Goal: Transaction & Acquisition: Obtain resource

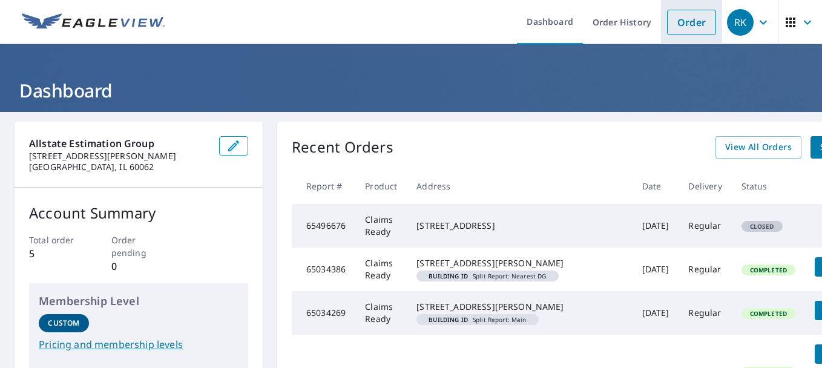
click at [668, 24] on link "Order" at bounding box center [691, 22] width 49 height 25
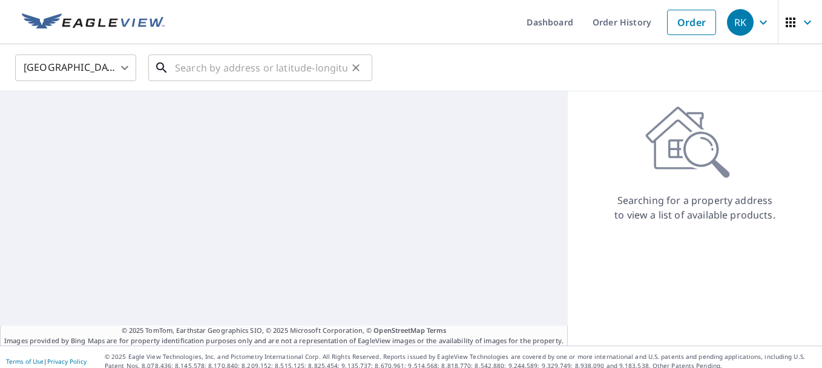
click at [238, 68] on input "text" at bounding box center [261, 68] width 173 height 34
click at [252, 78] on input "text" at bounding box center [261, 68] width 173 height 34
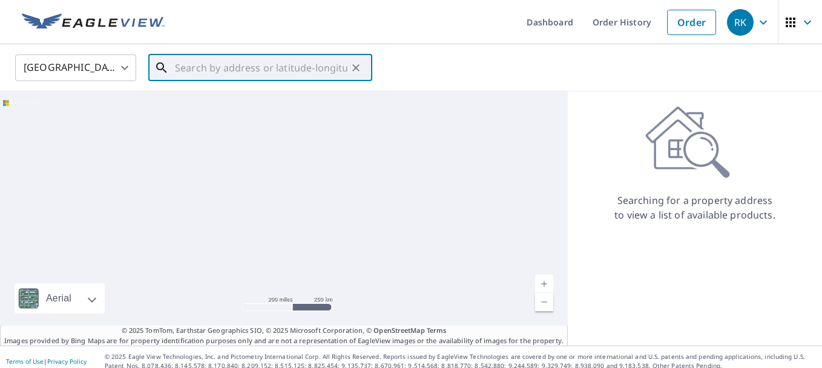
paste input "[STREET_ADDRESS]"
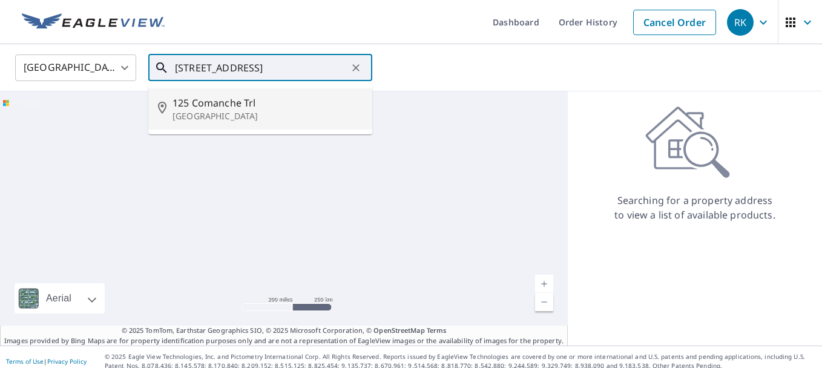
click at [241, 116] on p "[GEOGRAPHIC_DATA]" at bounding box center [268, 116] width 190 height 12
type input "[STREET_ADDRESS]"
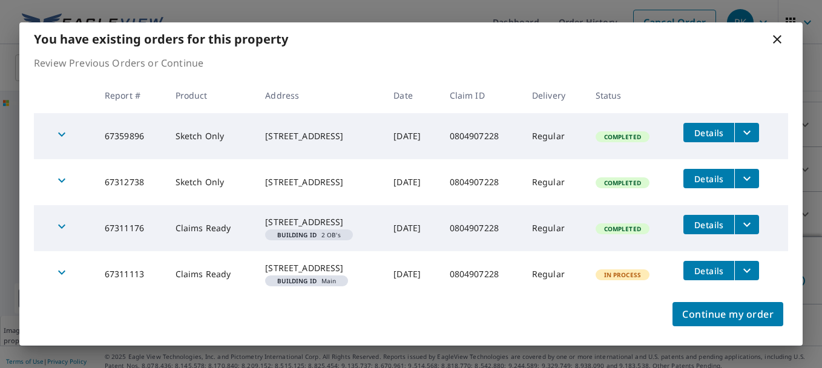
scroll to position [129, 0]
click at [746, 131] on icon "filesDropdownBtn-67359896" at bounding box center [747, 132] width 15 height 15
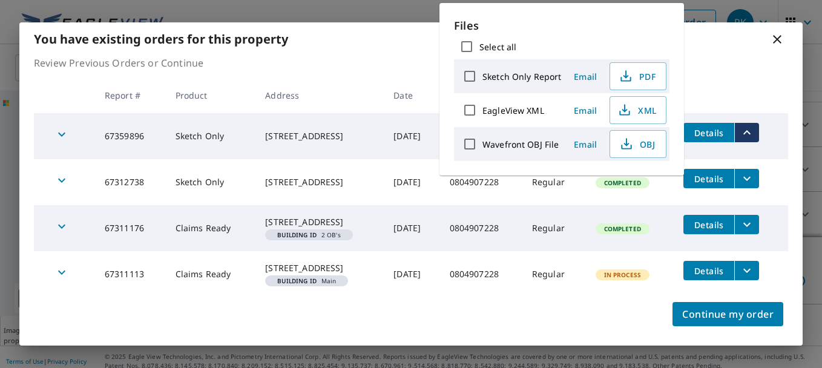
click at [738, 61] on p "Review Previous Orders or Continue" at bounding box center [411, 63] width 755 height 15
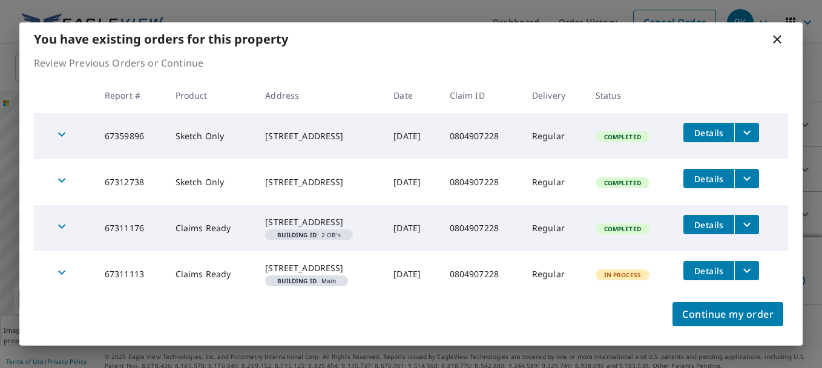
scroll to position [14, 0]
click at [758, 123] on button "filesDropdownBtn-67359896" at bounding box center [747, 132] width 25 height 19
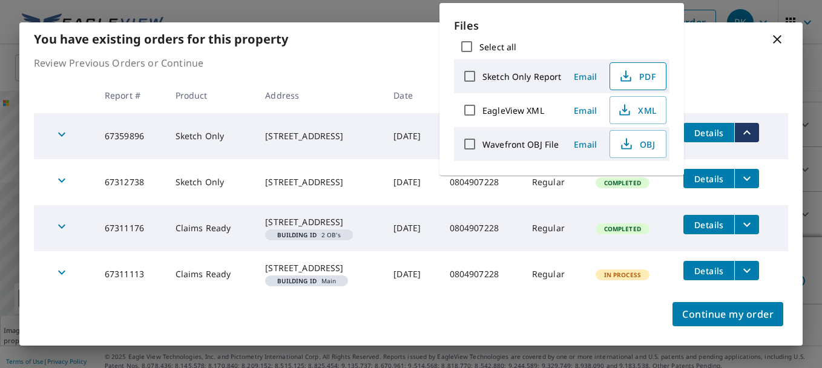
click at [644, 75] on span "PDF" at bounding box center [637, 76] width 39 height 15
click at [408, 56] on p "Review Previous Orders or Continue" at bounding box center [411, 63] width 755 height 15
